Goal: Transaction & Acquisition: Obtain resource

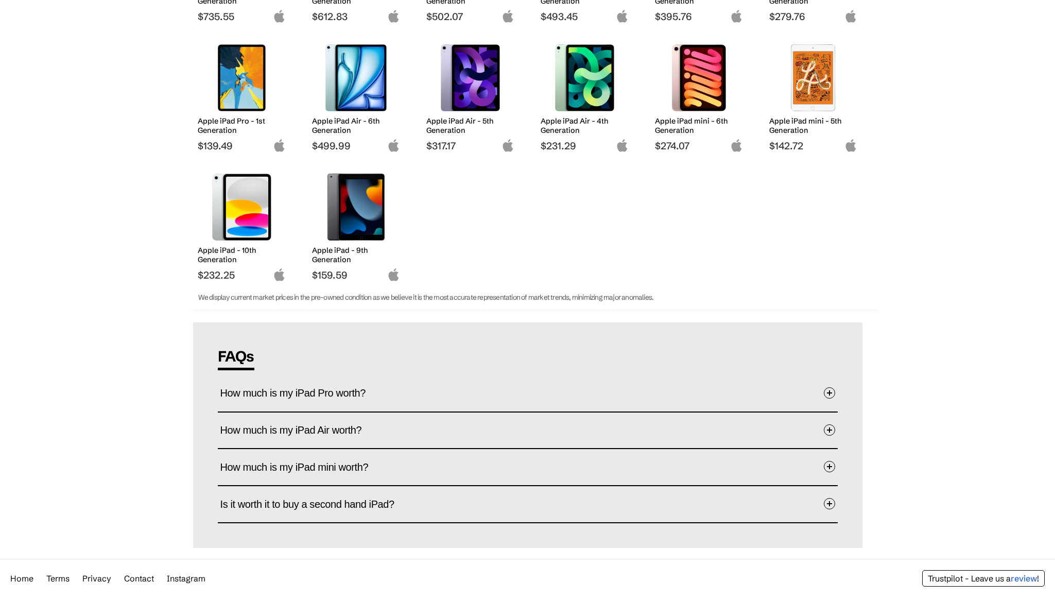
scroll to position [283, 0]
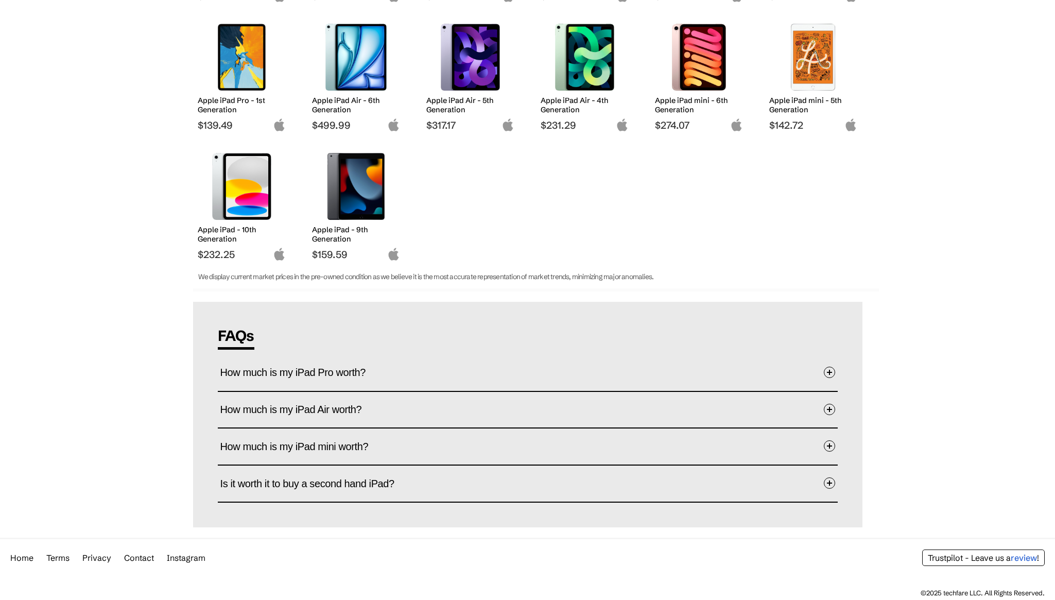
click at [365, 371] on span "How much is my iPad Pro worth?" at bounding box center [300, 372] width 161 height 32
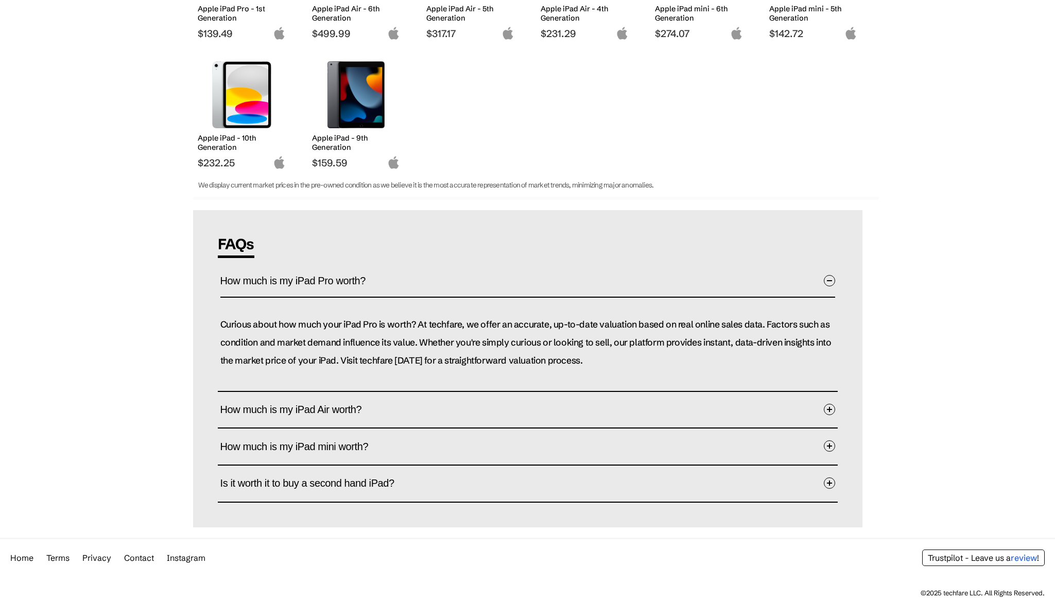
scroll to position [0, 0]
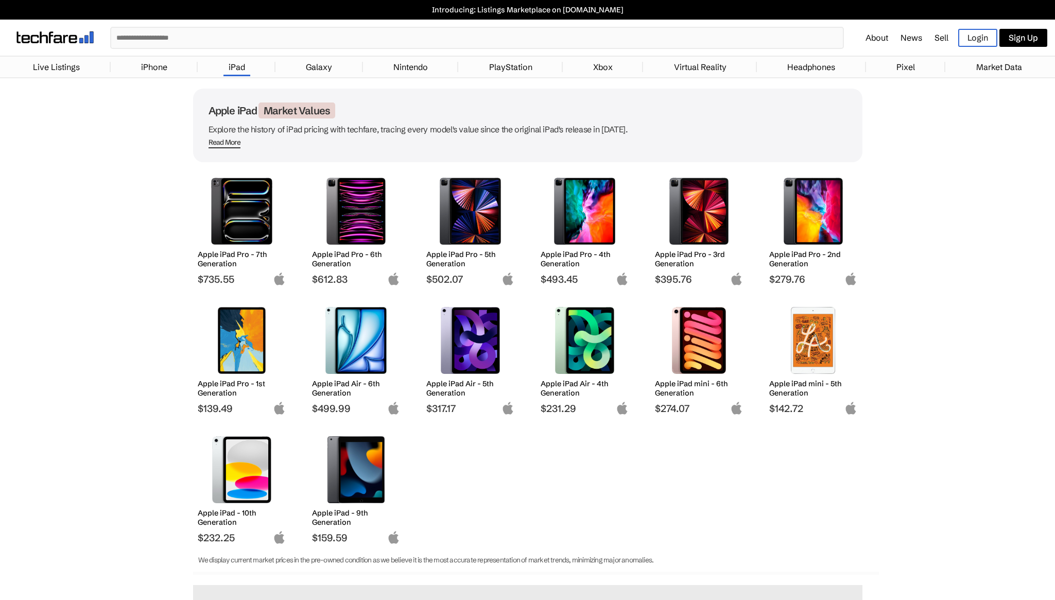
click at [720, 252] on h2 "Apple iPad Pro - 3rd Generation" at bounding box center [699, 259] width 88 height 19
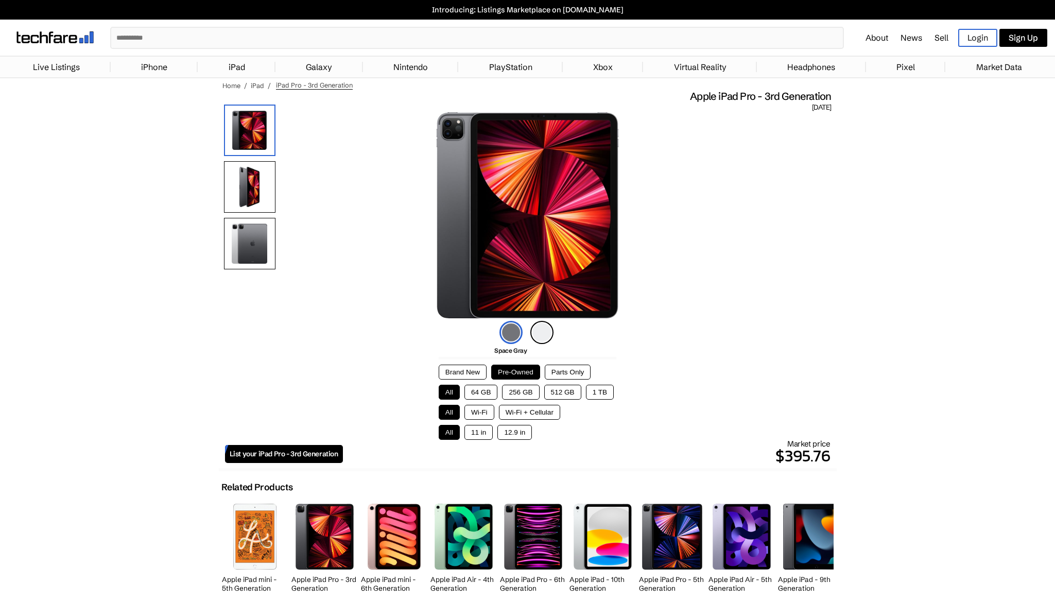
click at [520, 394] on button "256 GB" at bounding box center [520, 392] width 37 height 15
click at [485, 413] on button "Wi-Fi" at bounding box center [480, 412] width 30 height 15
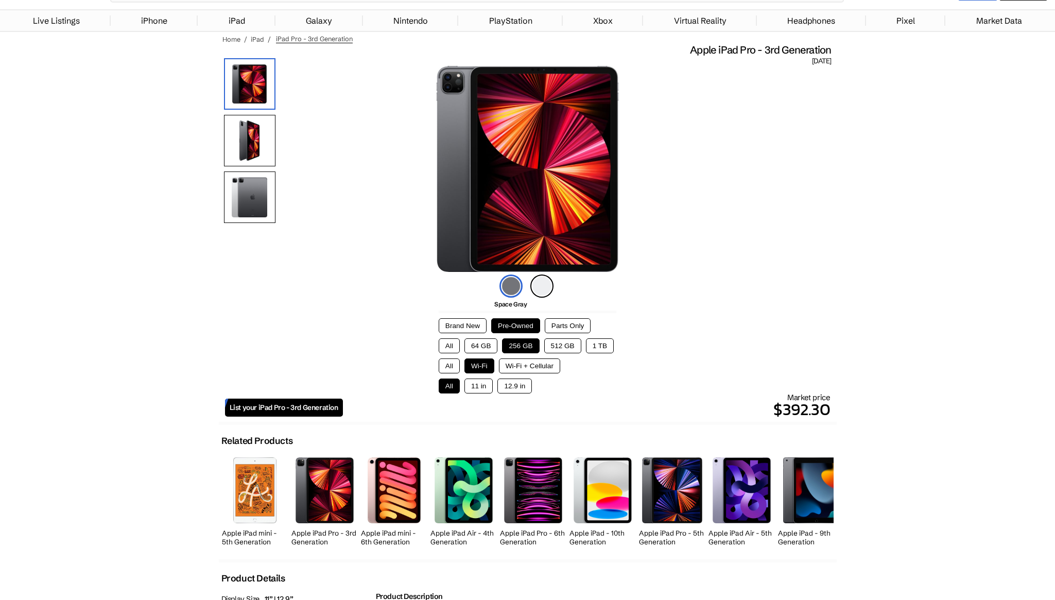
scroll to position [91, 0]
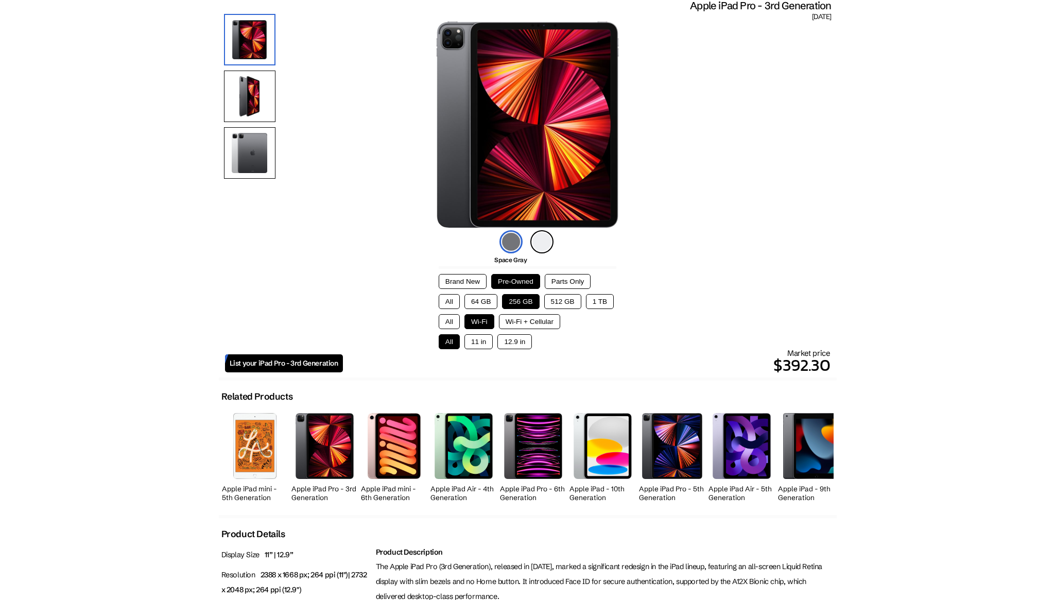
click at [284, 367] on span "List your iPad Pro - 3rd Generation" at bounding box center [284, 363] width 109 height 9
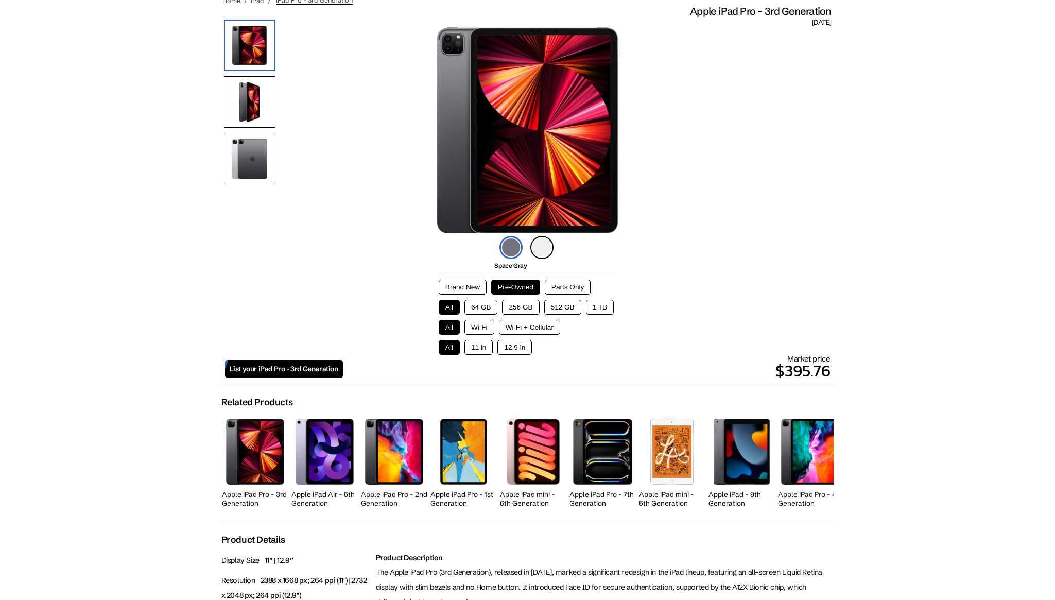
scroll to position [5, 0]
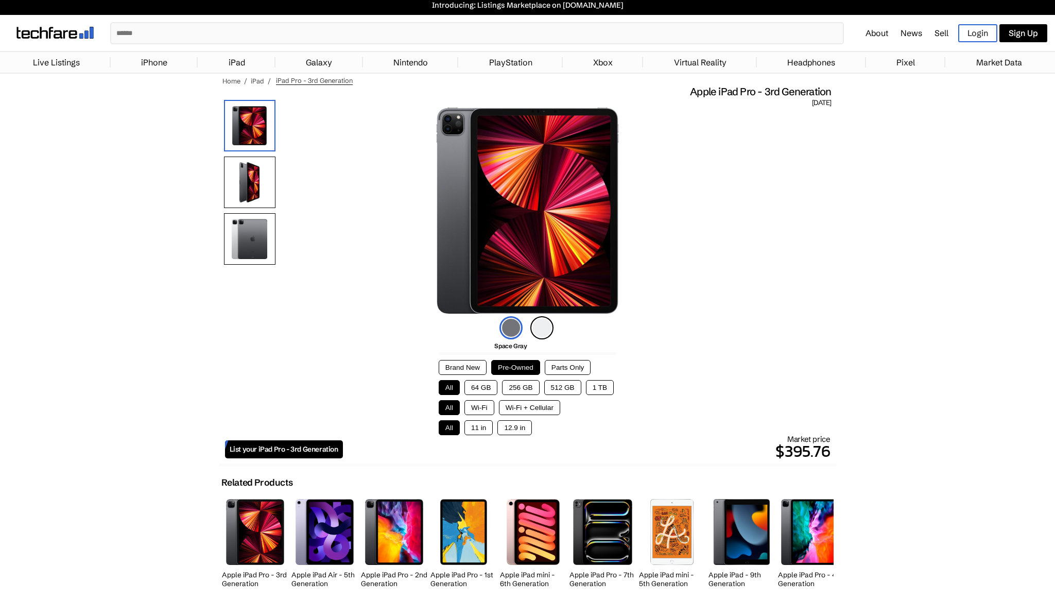
click at [560, 386] on button "512 GB" at bounding box center [562, 387] width 37 height 15
click at [603, 385] on button "1 TB" at bounding box center [600, 387] width 28 height 15
click at [570, 387] on button "512 GB" at bounding box center [562, 387] width 37 height 15
click at [529, 386] on button "256 GB" at bounding box center [520, 387] width 37 height 15
click at [488, 407] on button "Wi-Fi" at bounding box center [480, 407] width 30 height 15
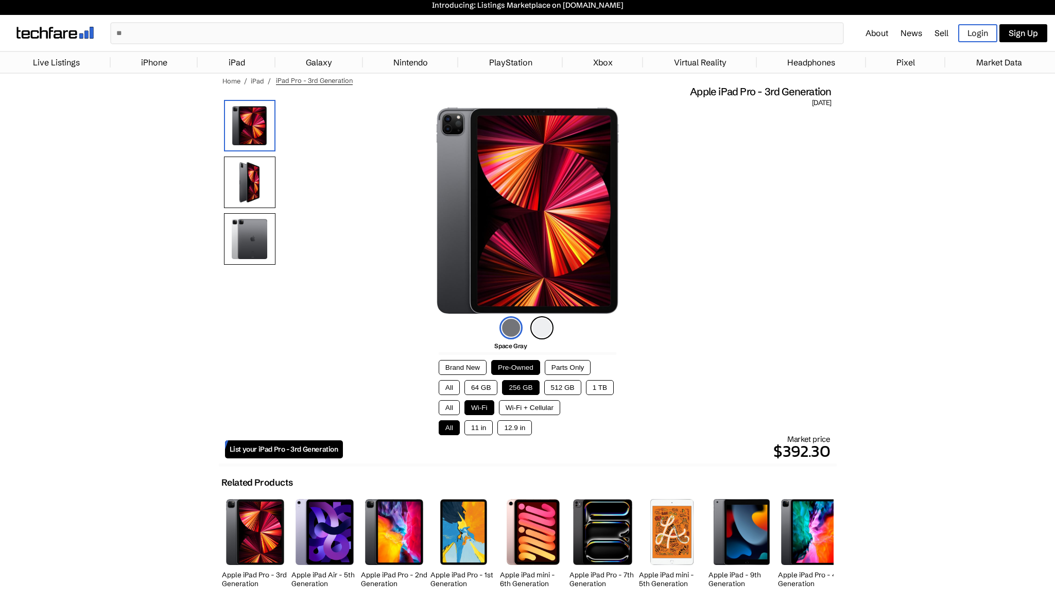
click at [475, 365] on button "Brand New" at bounding box center [463, 367] width 48 height 15
click at [514, 366] on button "Pre-Owned" at bounding box center [515, 367] width 49 height 15
click at [598, 386] on button "1 TB" at bounding box center [600, 387] width 28 height 15
click at [521, 386] on button "256 GB" at bounding box center [520, 387] width 37 height 15
click at [489, 385] on button "64 GB" at bounding box center [481, 387] width 33 height 15
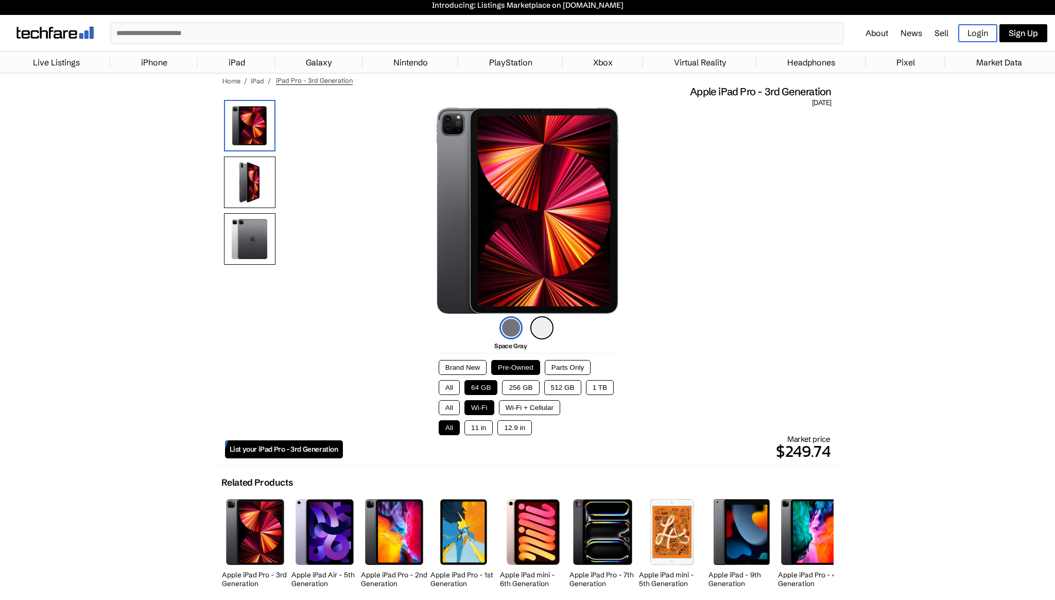
click at [525, 386] on button "256 GB" at bounding box center [520, 387] width 37 height 15
click at [515, 431] on button "12.9 in" at bounding box center [515, 427] width 35 height 15
click at [484, 426] on button "11 in" at bounding box center [479, 427] width 28 height 15
click at [518, 432] on button "12.9 in" at bounding box center [515, 427] width 35 height 15
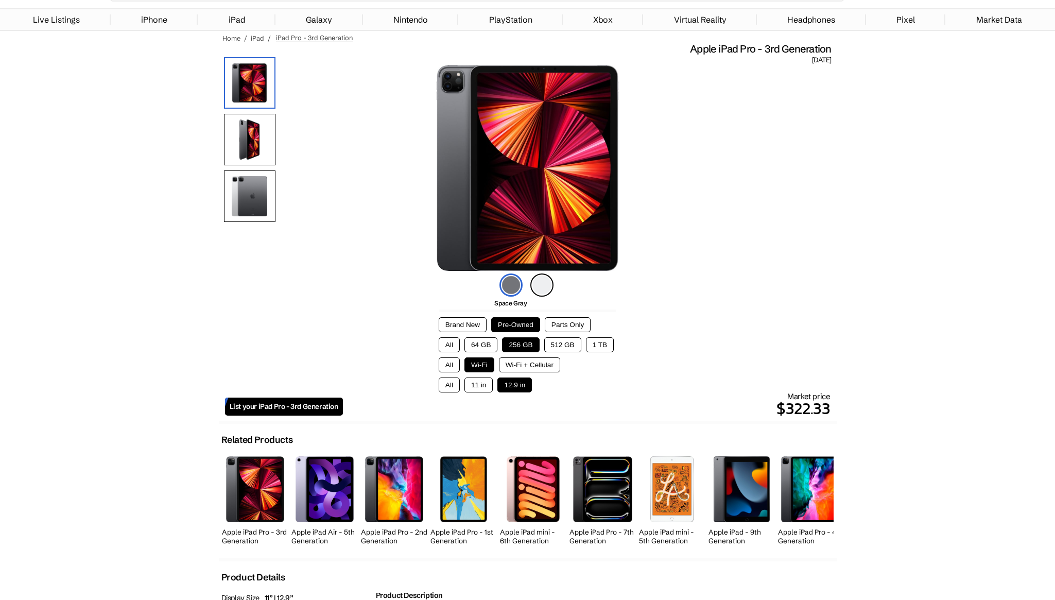
scroll to position [157, 0]
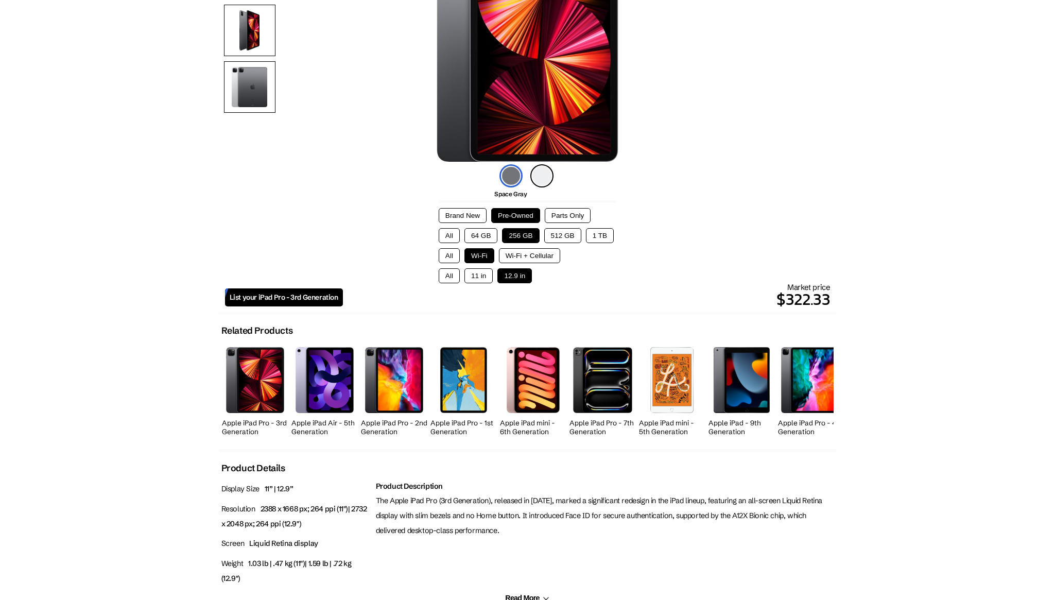
click at [330, 391] on img at bounding box center [325, 379] width 58 height 65
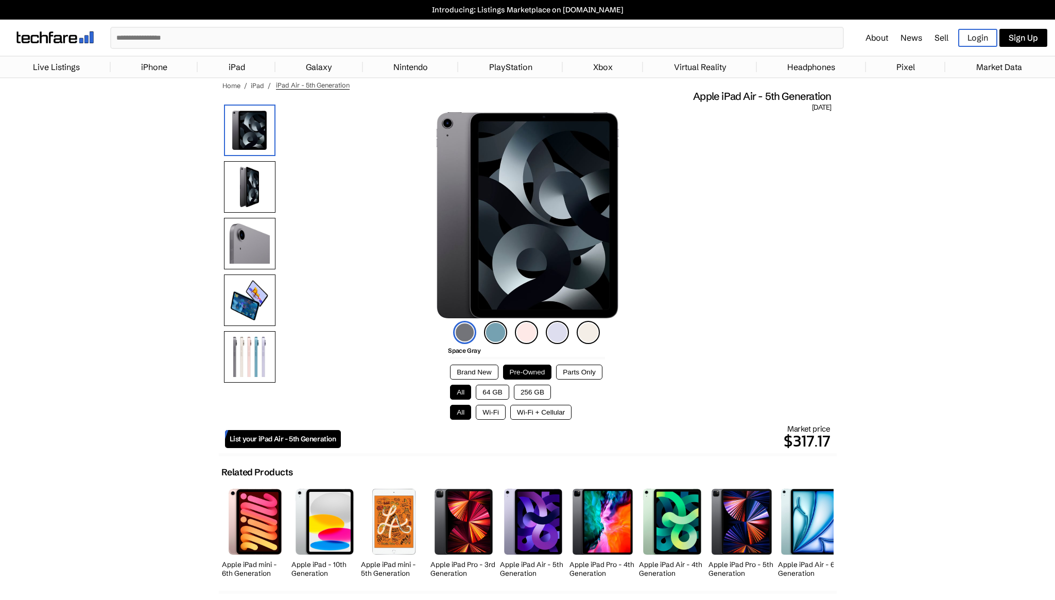
click at [530, 393] on button "256 GB" at bounding box center [532, 392] width 37 height 15
click at [490, 410] on button "Wi-Fi" at bounding box center [491, 412] width 30 height 15
click at [524, 411] on button "Wi-Fi + Cellular" at bounding box center [540, 412] width 61 height 15
click at [497, 409] on button "Wi-Fi" at bounding box center [491, 412] width 30 height 15
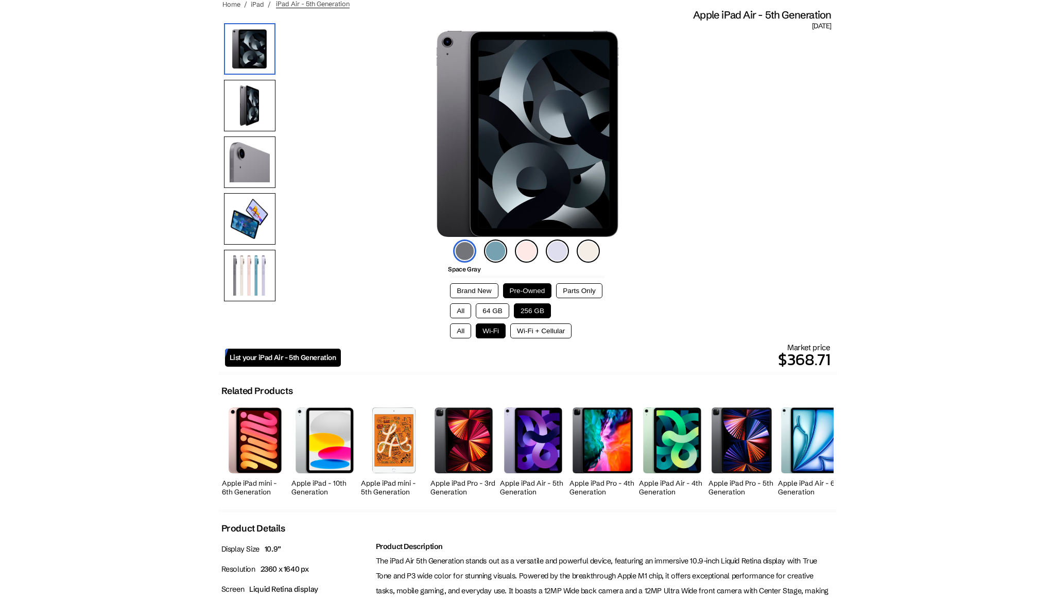
click at [527, 454] on img at bounding box center [533, 439] width 58 height 65
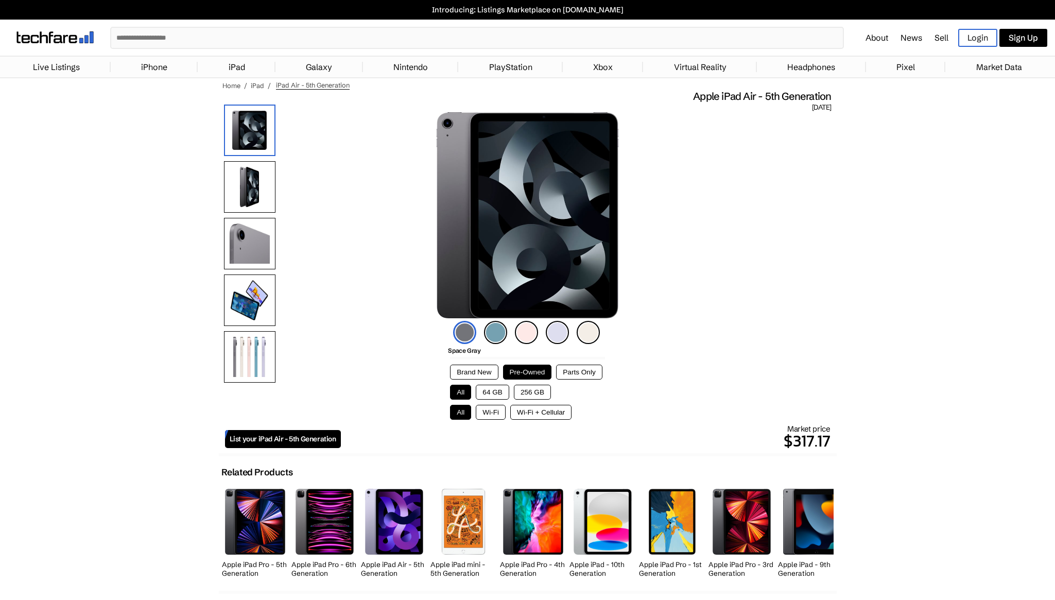
click at [267, 523] on img at bounding box center [255, 521] width 60 height 65
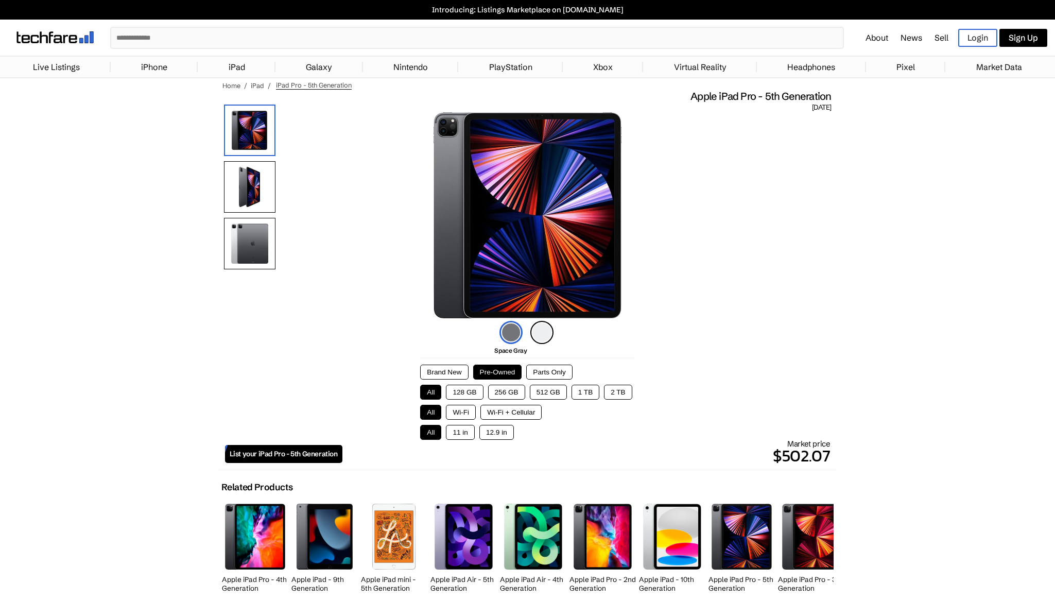
click at [511, 393] on button "256 GB" at bounding box center [506, 392] width 37 height 15
click at [466, 429] on button "11 in" at bounding box center [460, 432] width 28 height 15
click at [491, 433] on button "12.9 in" at bounding box center [497, 432] width 35 height 15
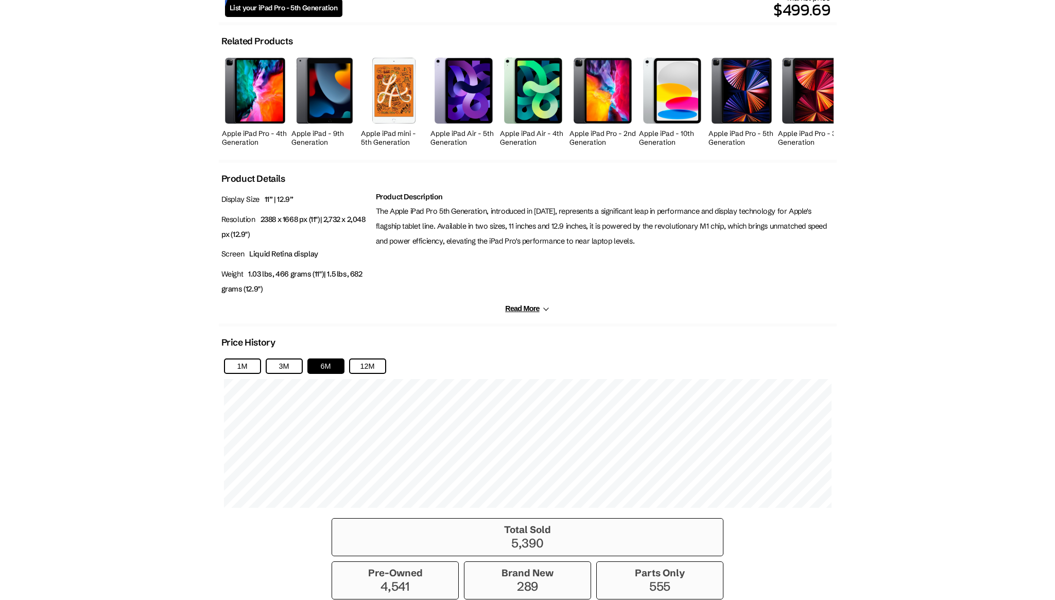
scroll to position [506, 0]
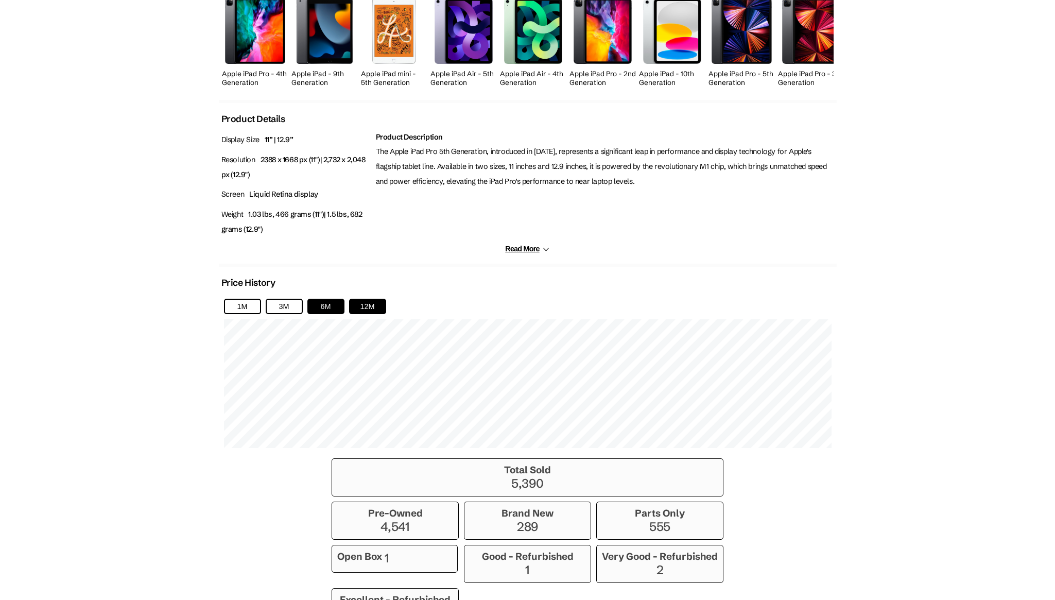
click at [367, 304] on button "12M" at bounding box center [367, 306] width 37 height 15
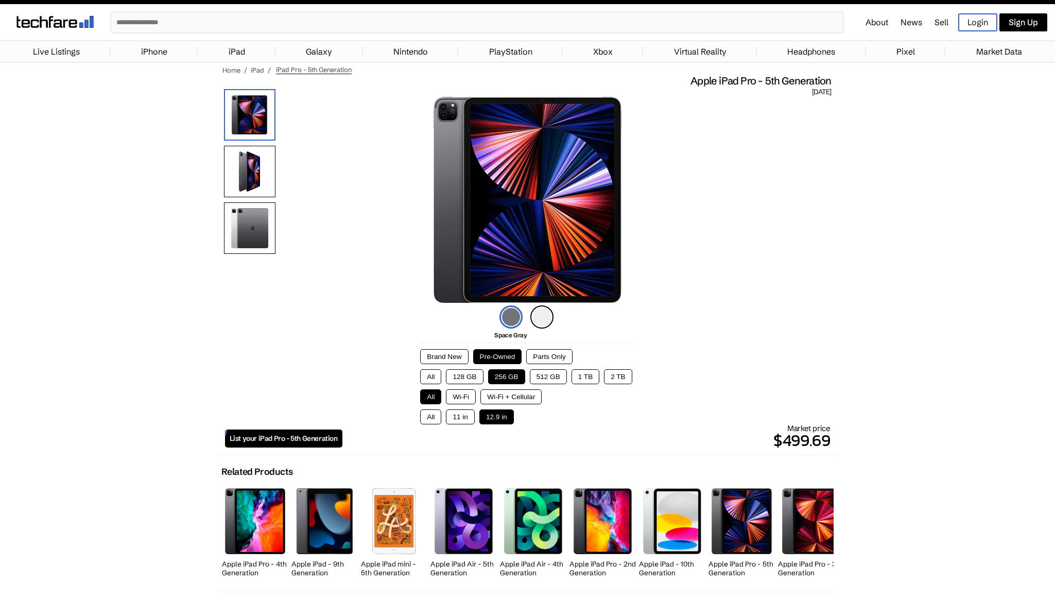
scroll to position [0, 0]
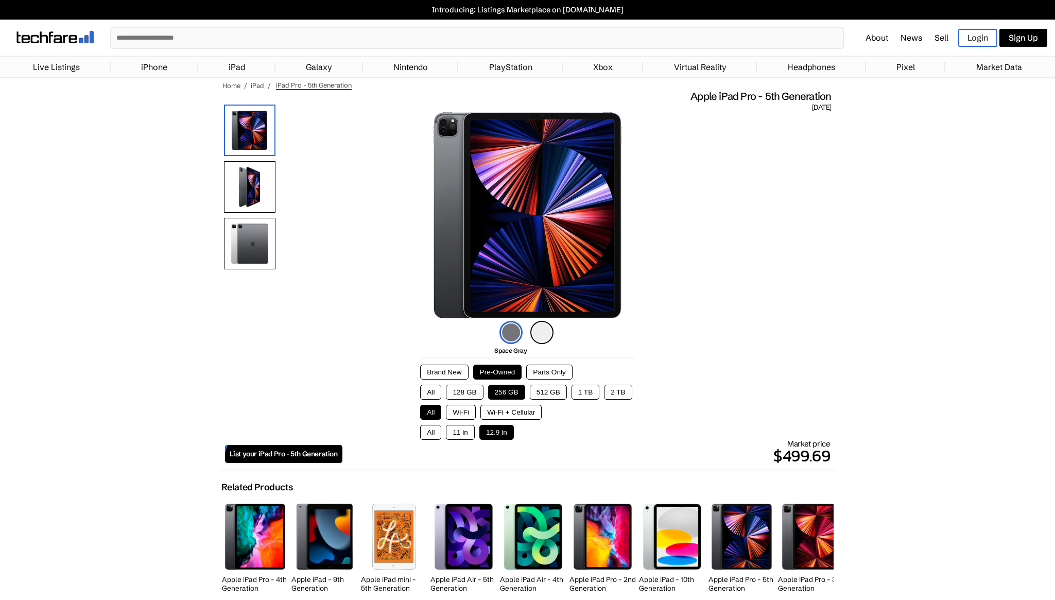
click at [940, 38] on link "Sell" at bounding box center [942, 37] width 14 height 10
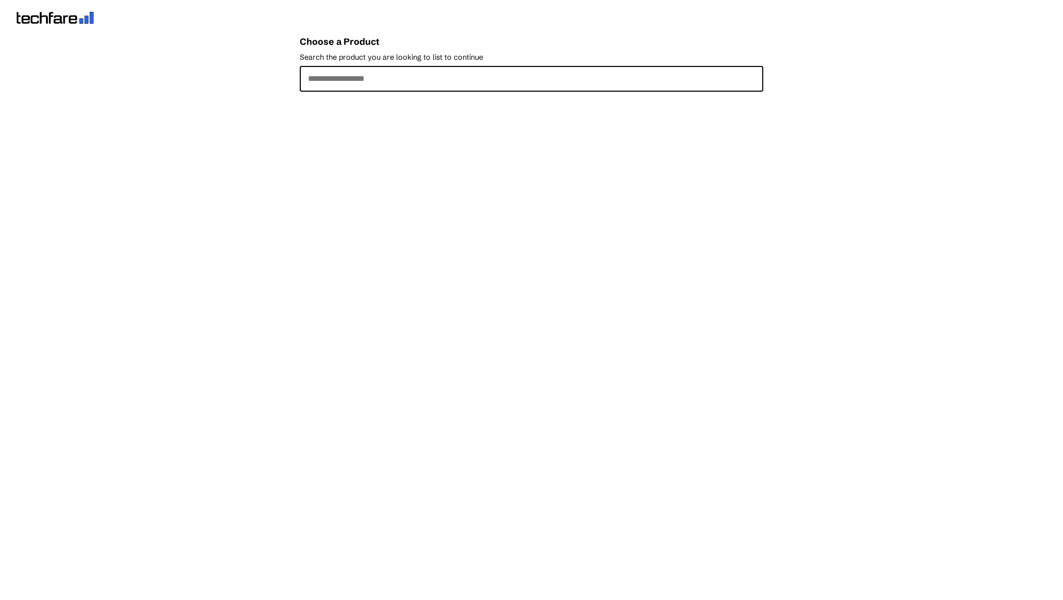
click at [365, 83] on input "Search the product you are looking to list to continue" at bounding box center [532, 79] width 464 height 26
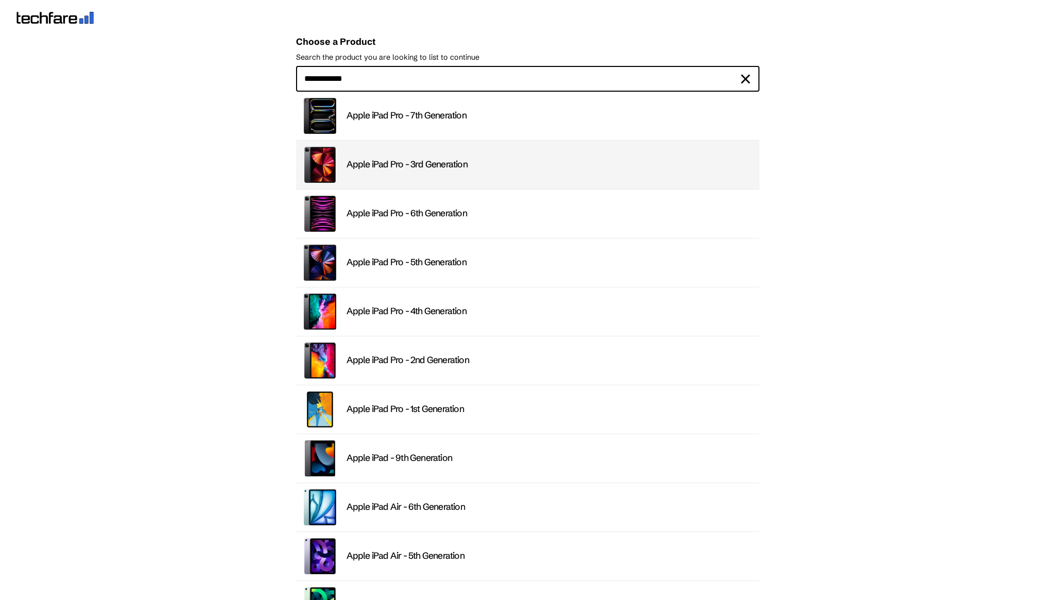
type input "**********"
click at [446, 167] on div "Apple iPad Pro - 3rd Generation" at bounding box center [550, 165] width 407 height 12
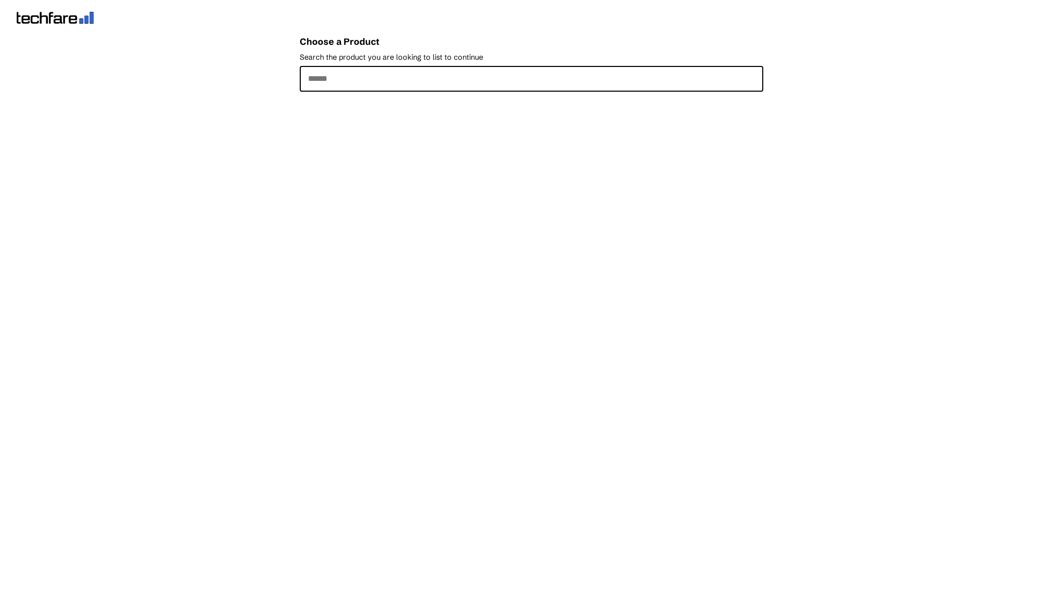
click at [361, 83] on input "Search the product you are looking to list to continue" at bounding box center [532, 79] width 464 height 26
type input "**********"
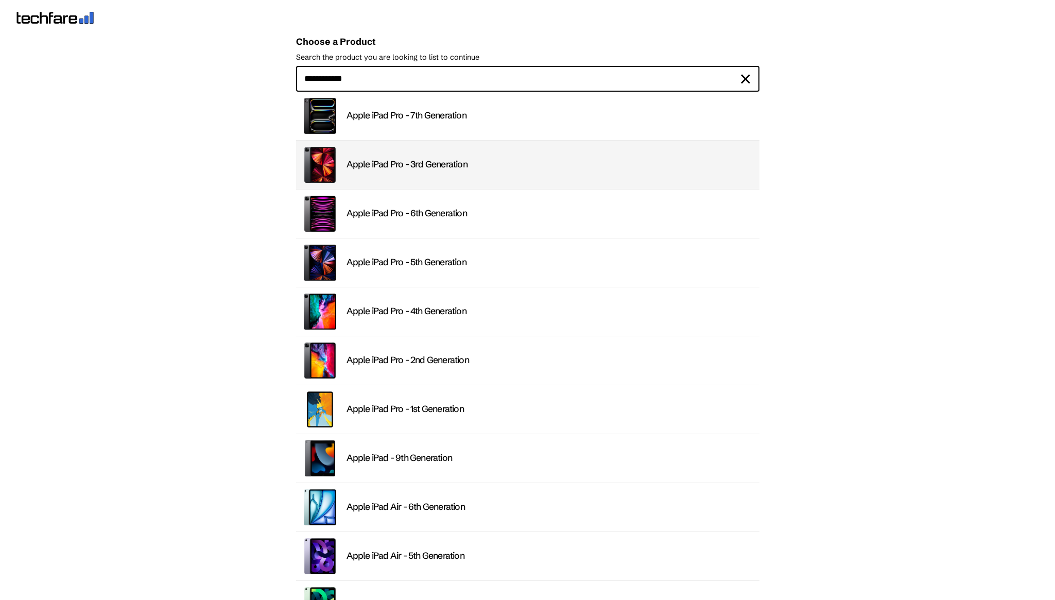
click at [423, 162] on div "Apple iPad Pro - 3rd Generation" at bounding box center [550, 165] width 407 height 12
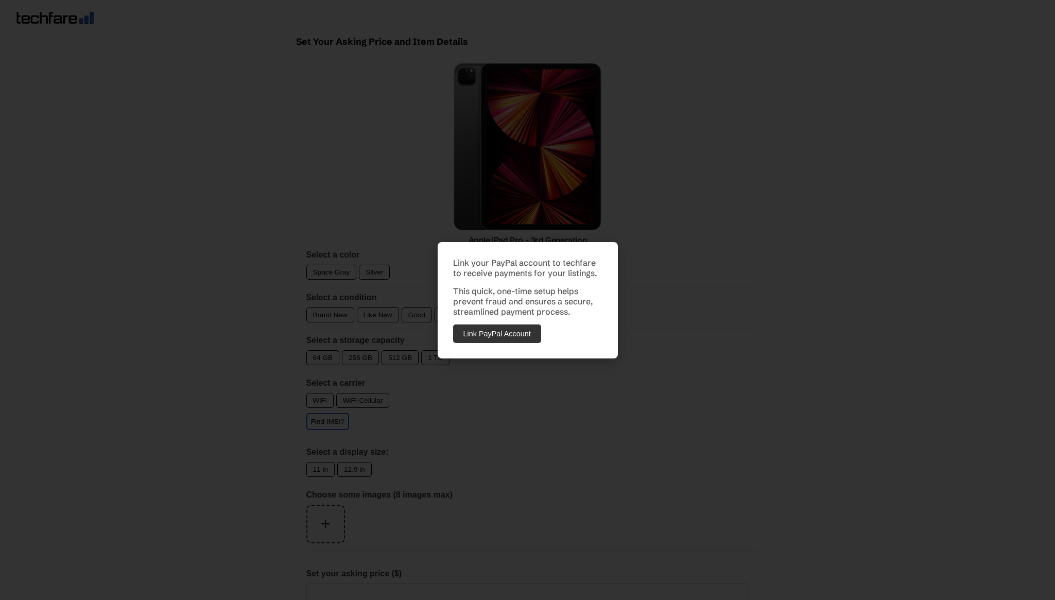
click at [831, 362] on div "Link your PayPal account to techfare to receive payments for your listings. Thi…" at bounding box center [527, 300] width 1055 height 600
click at [305, 265] on div "Link your PayPal account to techfare to receive payments for your listings. Thi…" at bounding box center [527, 300] width 1055 height 600
click at [489, 332] on button "Link PayPal Account" at bounding box center [497, 334] width 88 height 19
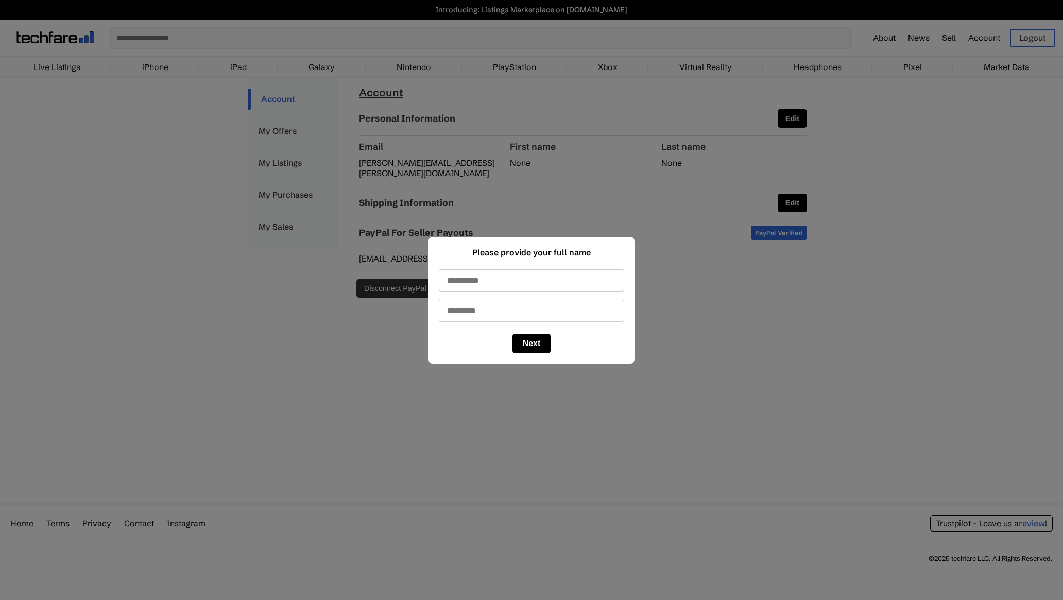
click at [511, 278] on input "First name" at bounding box center [531, 280] width 185 height 22
type input "*****"
type input "*******"
click at [534, 336] on button "Next" at bounding box center [532, 344] width 39 height 20
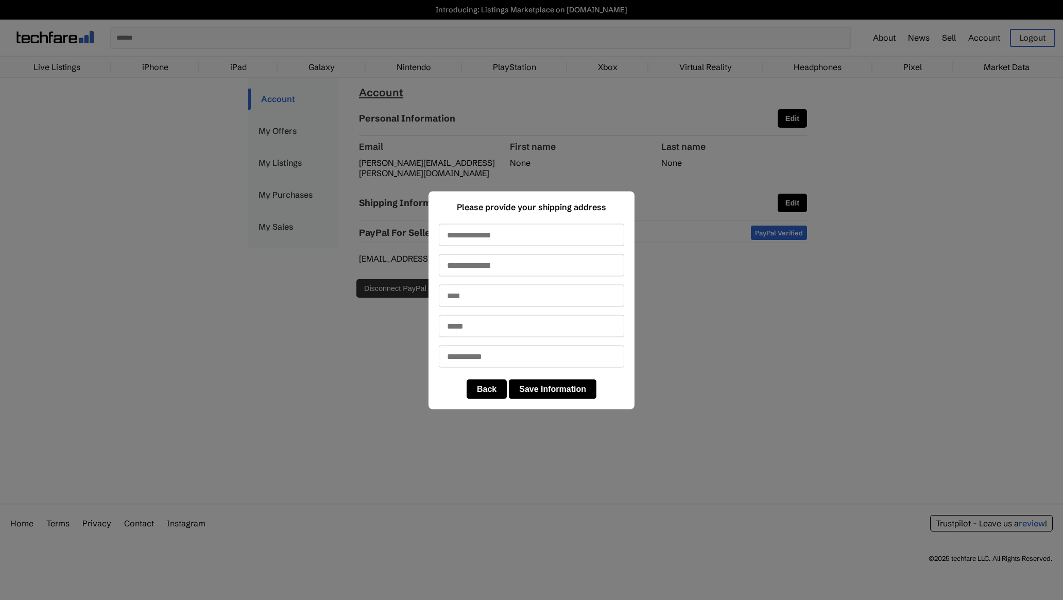
click at [474, 232] on input "text" at bounding box center [531, 235] width 185 height 22
type input "**********"
type input "*******"
type input "**"
type input "*****"
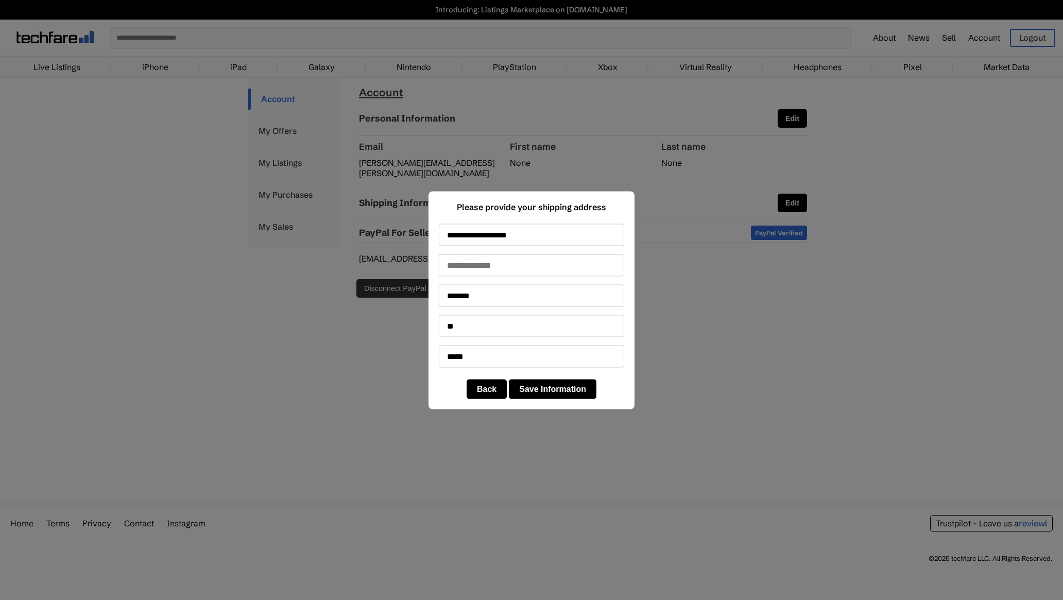
click at [547, 395] on button "Save Information" at bounding box center [553, 389] width 88 height 20
click at [537, 393] on button "Save Information" at bounding box center [553, 389] width 88 height 20
click at [483, 390] on button "Back" at bounding box center [487, 389] width 40 height 20
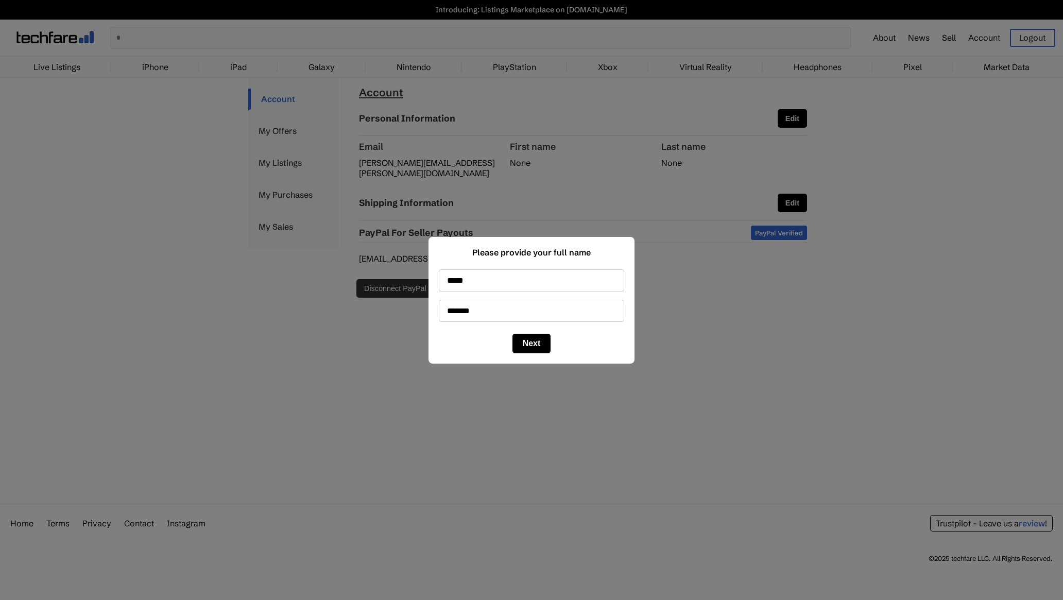
click at [538, 346] on button "Next" at bounding box center [532, 344] width 39 height 20
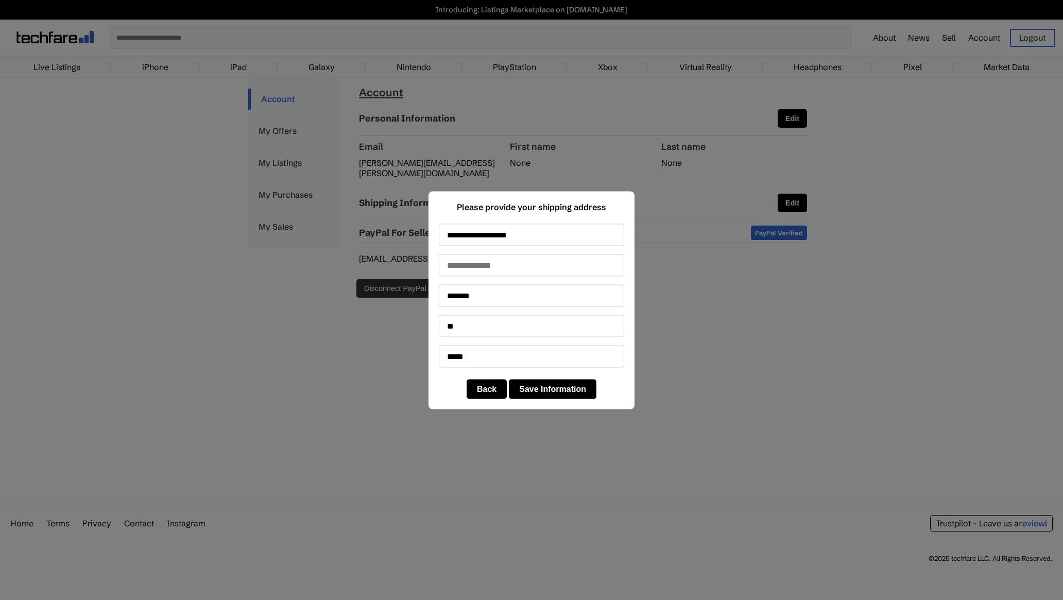
click at [557, 394] on button "Save Information" at bounding box center [553, 389] width 88 height 20
click at [541, 235] on input "**********" at bounding box center [531, 235] width 185 height 22
click at [493, 359] on input "*****" at bounding box center [531, 356] width 185 height 22
click at [552, 387] on button "Save Information" at bounding box center [553, 389] width 88 height 20
click at [710, 279] on div "**********" at bounding box center [531, 300] width 1063 height 600
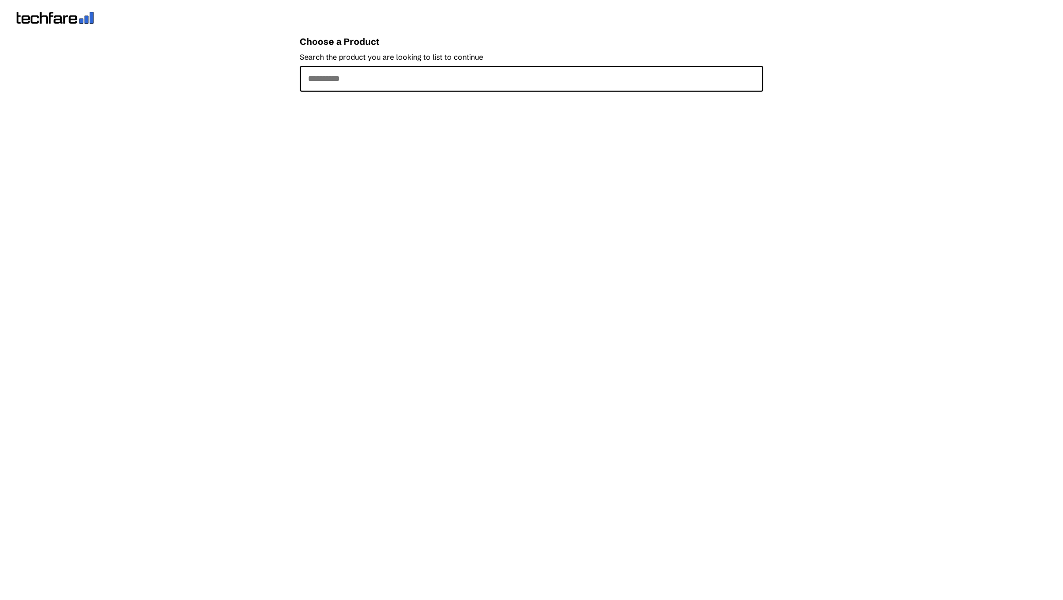
click at [373, 82] on input "Search the product you are looking to list to continue" at bounding box center [532, 79] width 464 height 26
type input "**********"
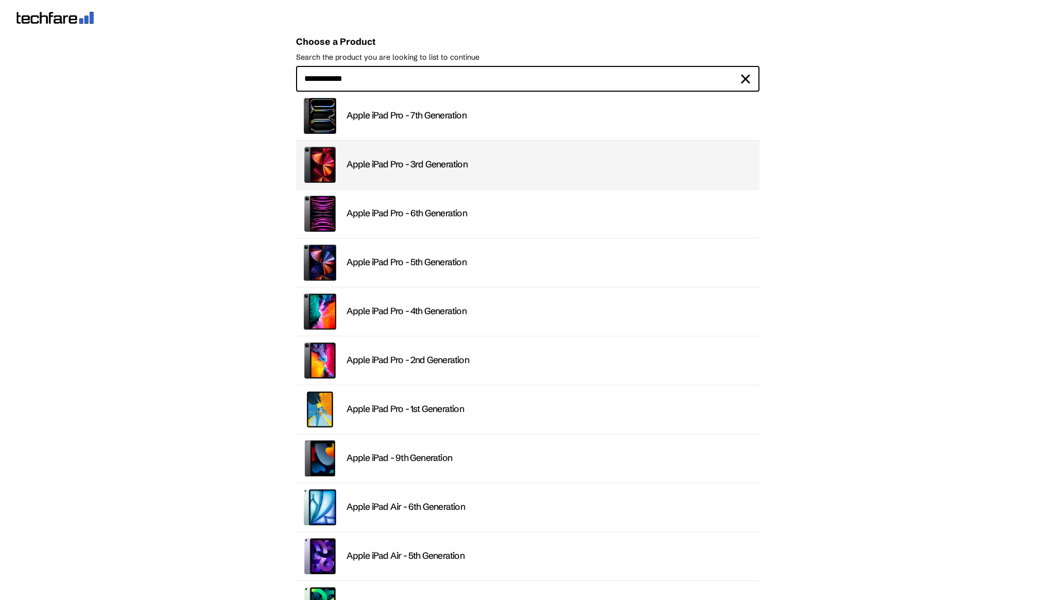
click at [399, 160] on div "Apple iPad Pro - 3rd Generation" at bounding box center [550, 165] width 407 height 12
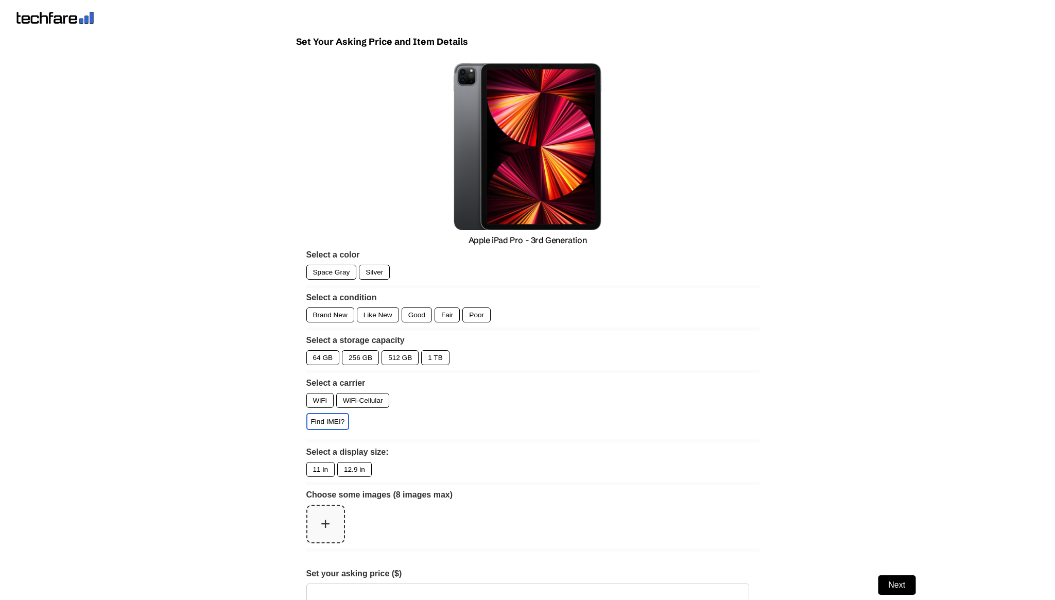
click at [351, 271] on div "Space Gray" at bounding box center [331, 272] width 50 height 15
click at [366, 354] on div "256 GB" at bounding box center [360, 357] width 37 height 15
click at [325, 401] on div "WiFi" at bounding box center [319, 400] width 27 height 15
click at [356, 473] on div "12.9 in" at bounding box center [354, 469] width 35 height 15
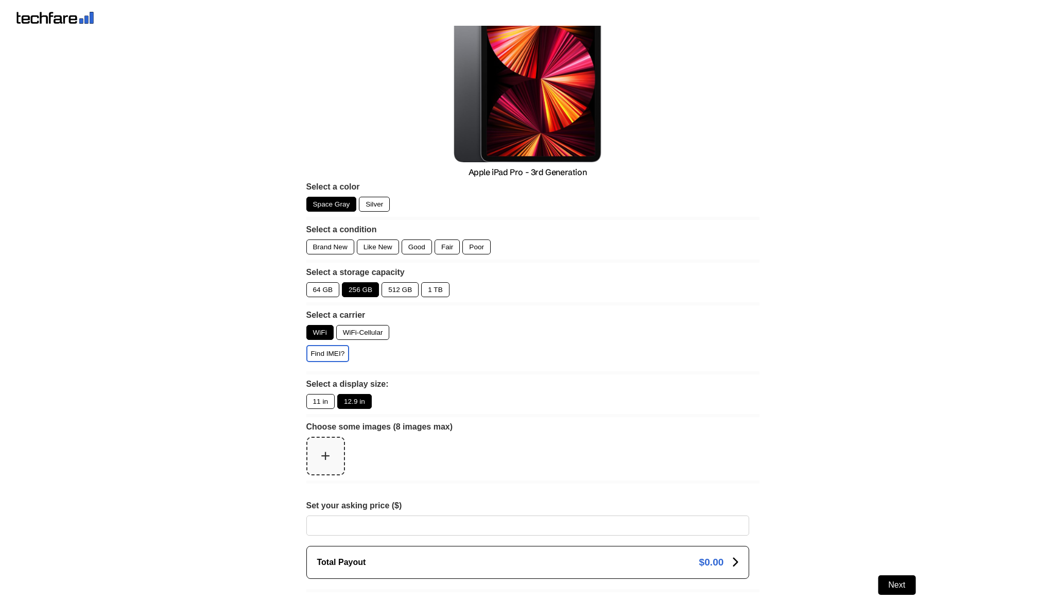
scroll to position [197, 0]
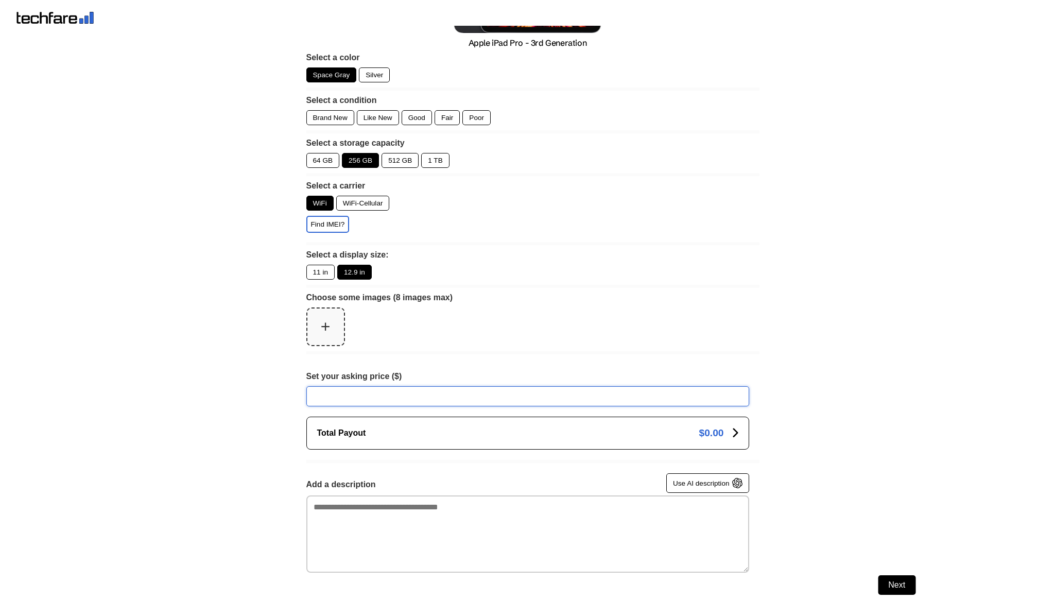
click at [320, 399] on input "Set your asking price ($)" at bounding box center [527, 396] width 443 height 20
click at [332, 392] on input "Set your asking price ($)" at bounding box center [527, 396] width 443 height 20
click at [351, 404] on input "Set your asking price ($)" at bounding box center [527, 396] width 443 height 20
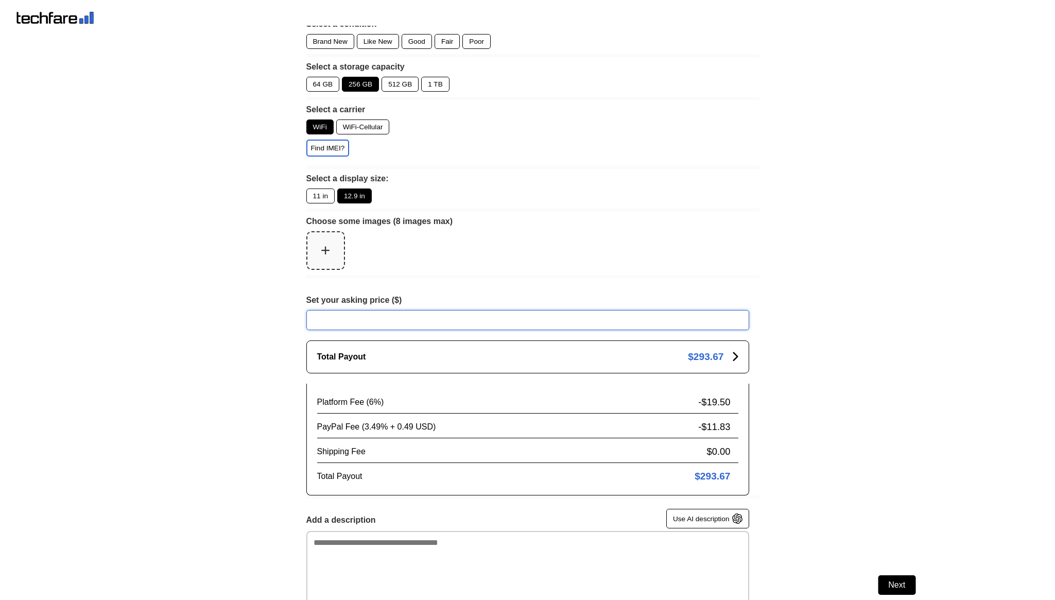
scroll to position [300, 0]
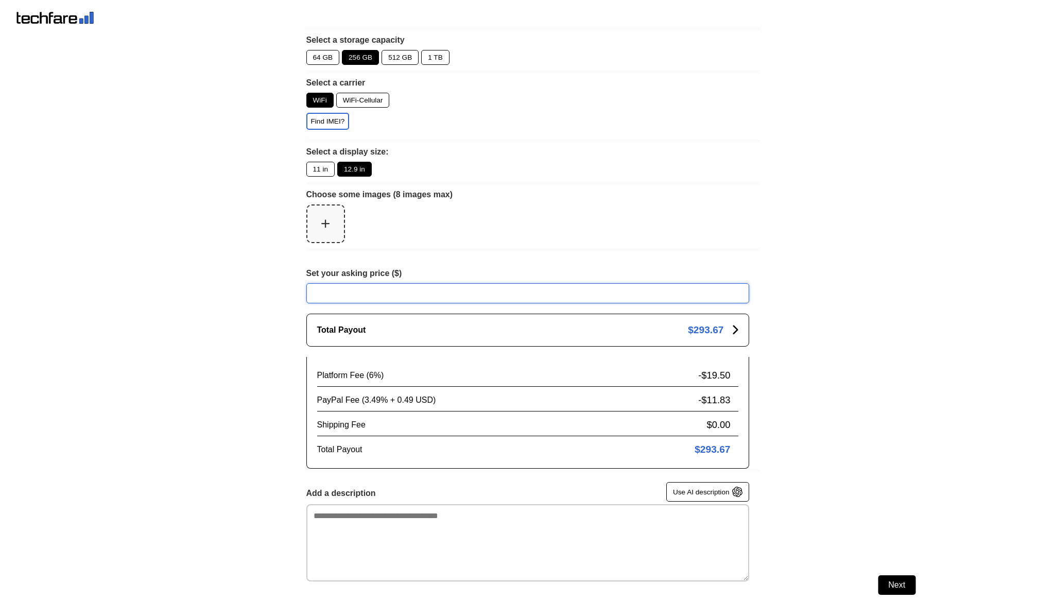
drag, startPoint x: 372, startPoint y: 302, endPoint x: 258, endPoint y: 300, distance: 114.9
click at [259, 300] on body "✕ Account Logout Sell your Technology → Data Subscription → Apple iPhone → Nint…" at bounding box center [527, 182] width 1055 height 902
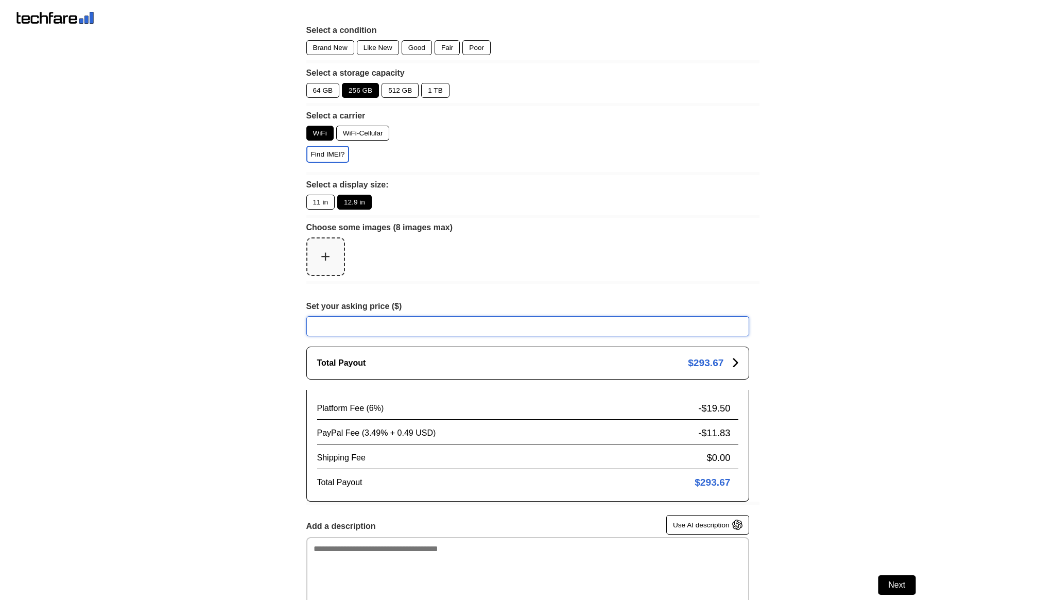
scroll to position [269, 0]
click at [703, 527] on span "Use AI description" at bounding box center [701, 523] width 57 height 8
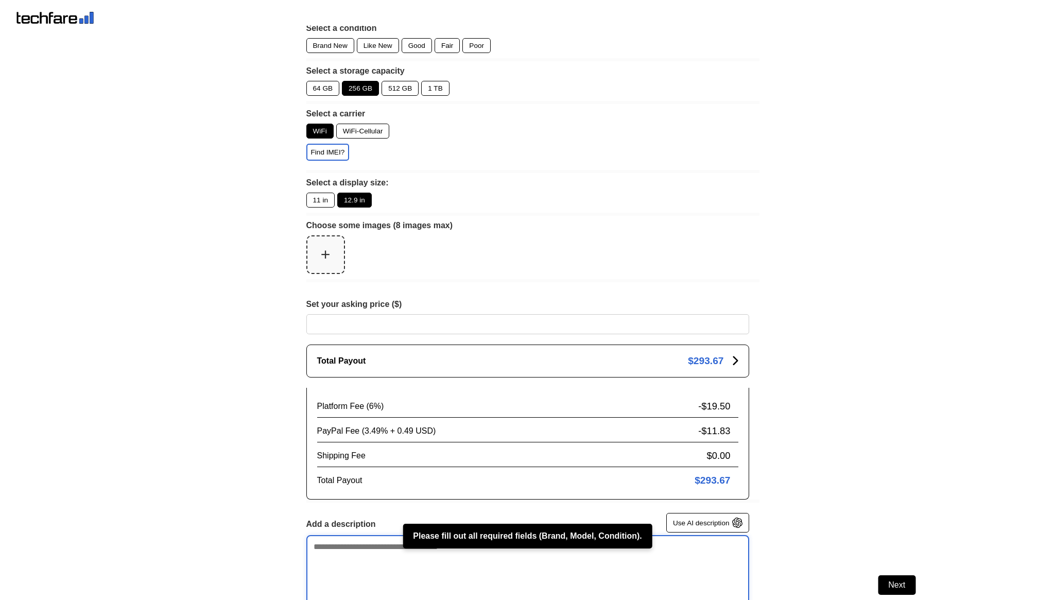
click at [376, 557] on textarea "Add a description" at bounding box center [527, 573] width 443 height 77
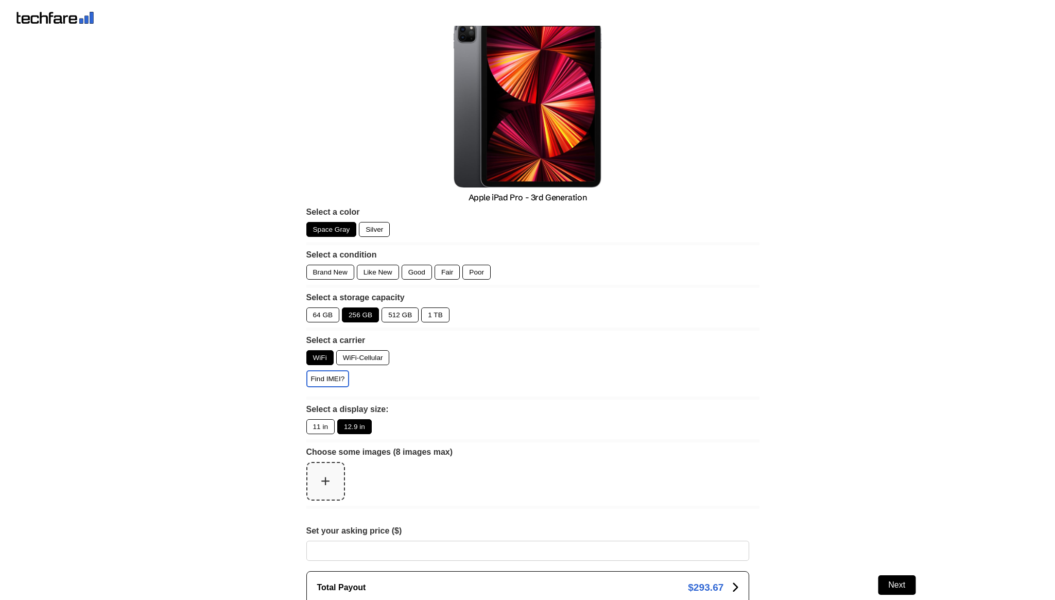
scroll to position [30, 0]
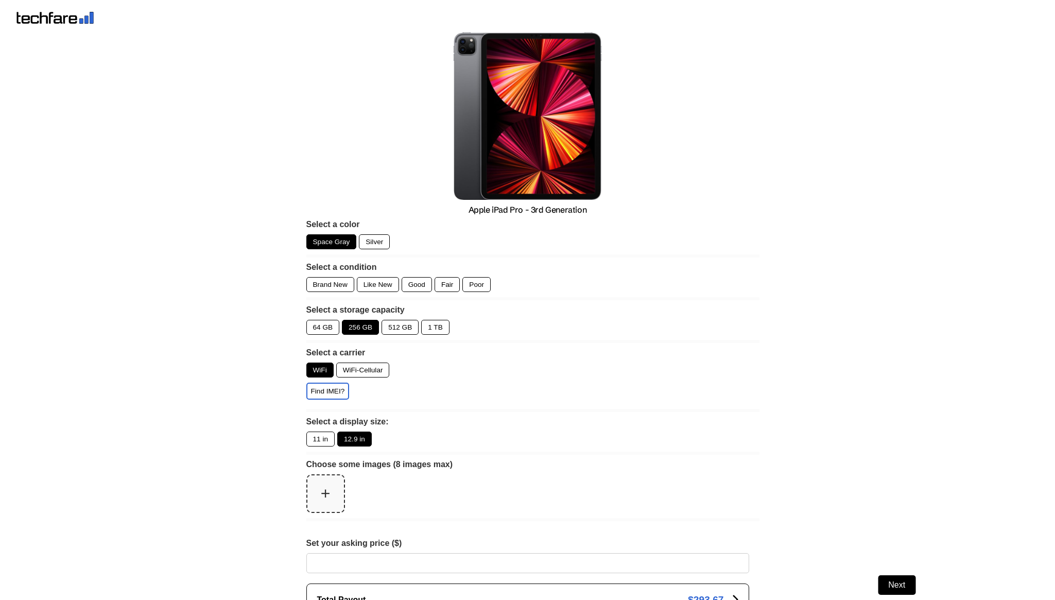
click at [414, 285] on div "Good" at bounding box center [417, 284] width 30 height 15
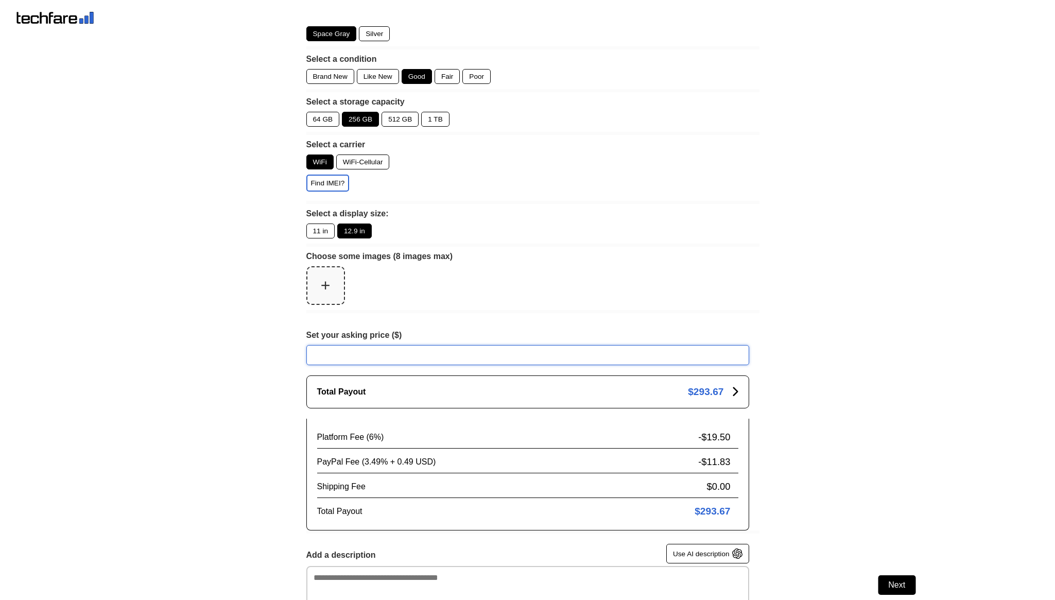
drag, startPoint x: 366, startPoint y: 363, endPoint x: 262, endPoint y: 362, distance: 104.6
click at [262, 362] on body "✕ Account Logout Sell your Technology → Data Subscription → Apple iPhone → Nint…" at bounding box center [527, 243] width 1055 height 902
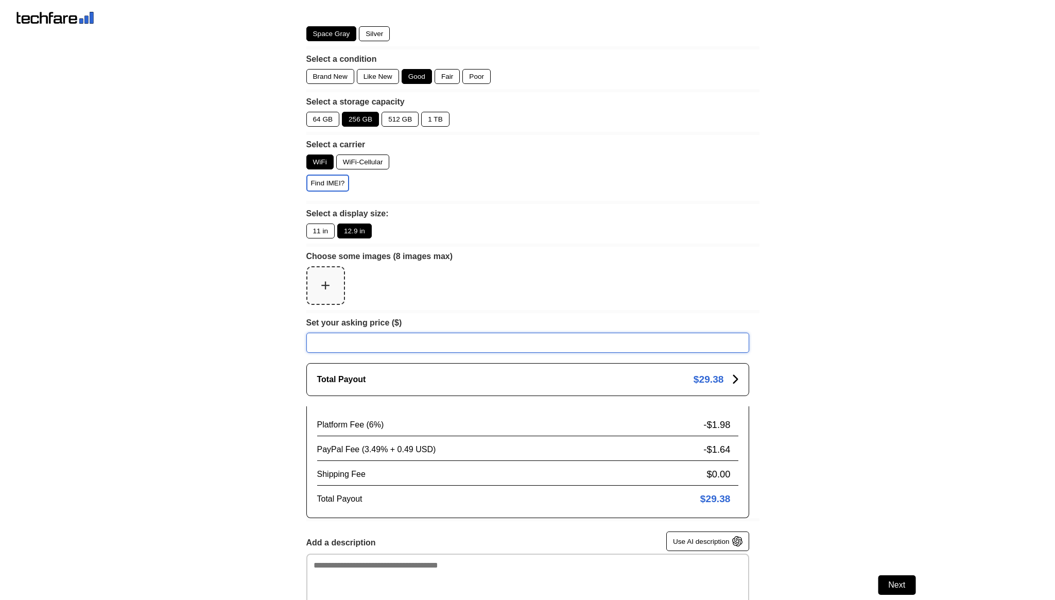
type input "***"
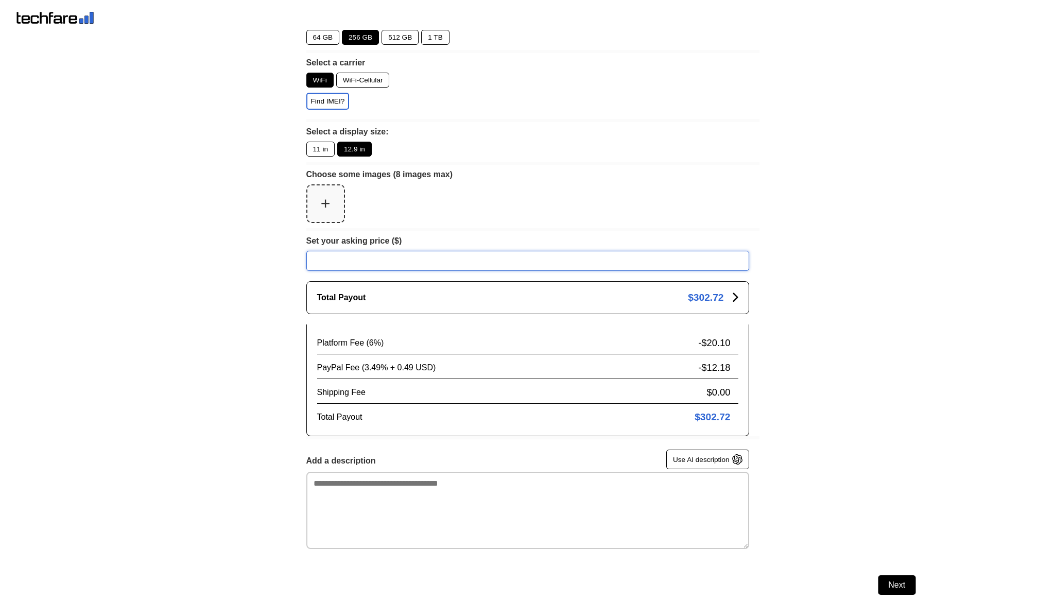
scroll to position [0, 0]
